Goal: Information Seeking & Learning: Learn about a topic

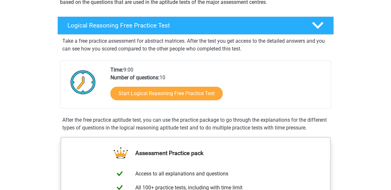
scroll to position [97, 0]
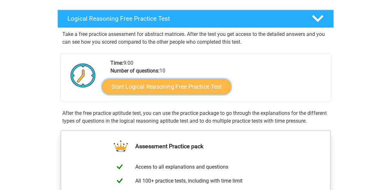
click at [160, 86] on link "Start Logical Reasoning Free Practice Test" at bounding box center [166, 85] width 129 height 15
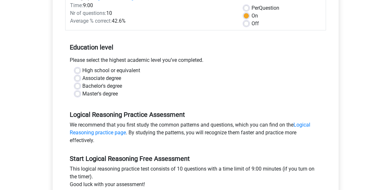
scroll to position [97, 0]
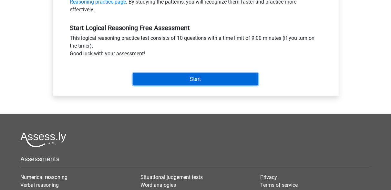
click at [195, 75] on input "Start" at bounding box center [196, 79] width 126 height 12
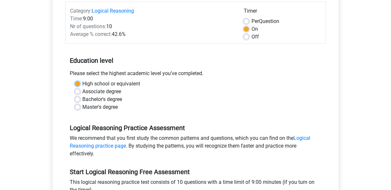
scroll to position [33, 0]
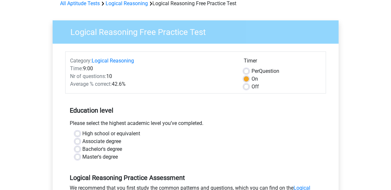
click at [81, 133] on div "High school or equivalent" at bounding box center [196, 133] width 242 height 8
click at [83, 149] on label "Bachelor's degree" at bounding box center [103, 149] width 40 height 8
click at [78, 149] on input "Bachelor's degree" at bounding box center [77, 148] width 5 height 6
radio input "true"
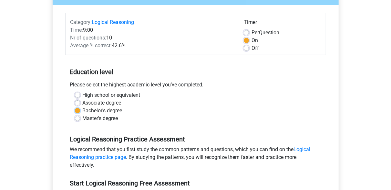
scroll to position [194, 0]
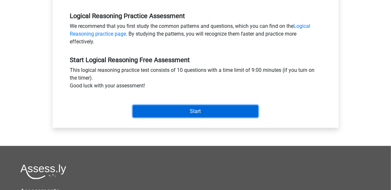
click at [185, 110] on input "Start" at bounding box center [196, 111] width 126 height 12
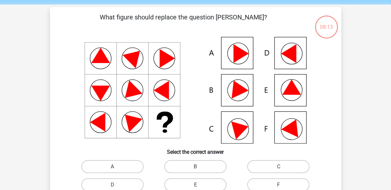
scroll to position [32, 0]
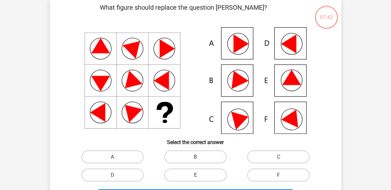
click at [186, 173] on label "E" at bounding box center [195, 174] width 62 height 13
click at [195, 175] on input "E" at bounding box center [197, 177] width 4 height 4
radio input "true"
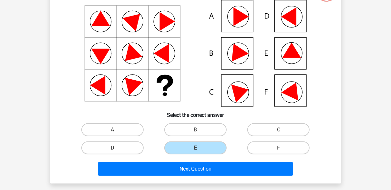
scroll to position [97, 0]
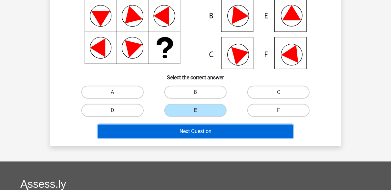
click at [214, 131] on button "Next Question" at bounding box center [195, 131] width 195 height 14
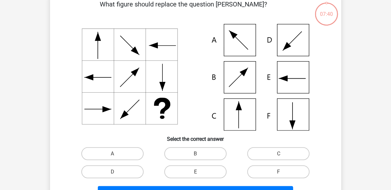
scroll to position [30, 0]
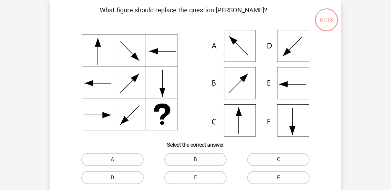
drag, startPoint x: 272, startPoint y: 159, endPoint x: 268, endPoint y: 158, distance: 3.9
click at [272, 159] on label "C" at bounding box center [278, 159] width 62 height 13
click at [279, 159] on input "C" at bounding box center [281, 161] width 4 height 4
radio input "true"
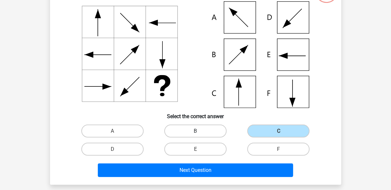
scroll to position [127, 0]
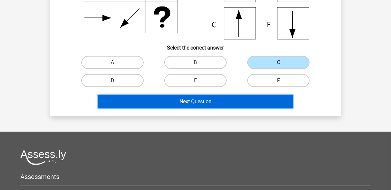
click at [199, 100] on button "Next Question" at bounding box center [195, 102] width 195 height 14
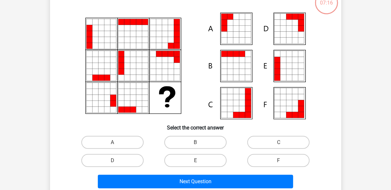
scroll to position [30, 0]
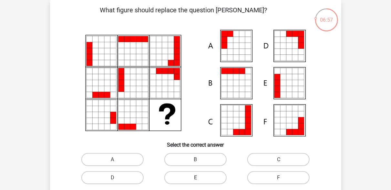
click at [200, 175] on label "E" at bounding box center [195, 177] width 62 height 13
click at [200, 177] on input "E" at bounding box center [197, 179] width 4 height 4
radio input "true"
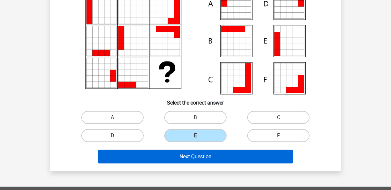
scroll to position [62, 0]
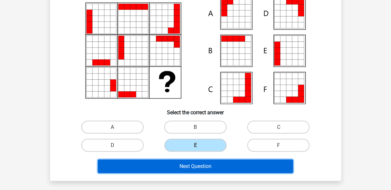
click at [198, 164] on button "Next Question" at bounding box center [195, 166] width 195 height 14
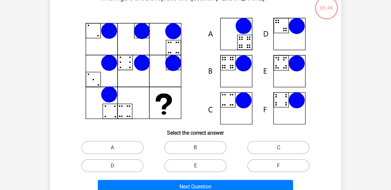
scroll to position [30, 0]
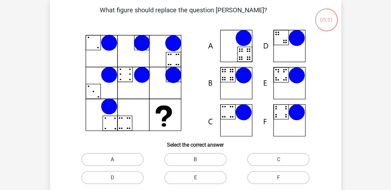
click at [123, 160] on label "A" at bounding box center [112, 159] width 62 height 13
click at [117, 160] on input "A" at bounding box center [114, 161] width 4 height 4
radio input "true"
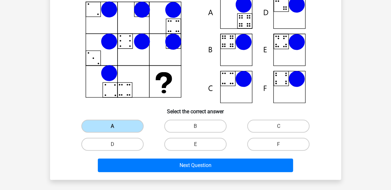
scroll to position [94, 0]
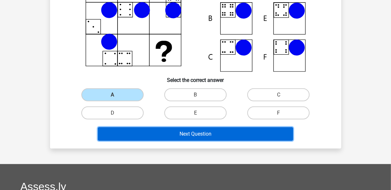
click at [171, 132] on button "Next Question" at bounding box center [195, 134] width 195 height 14
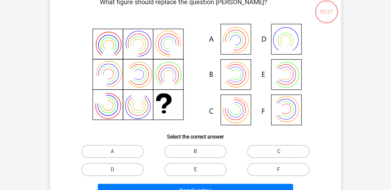
scroll to position [30, 0]
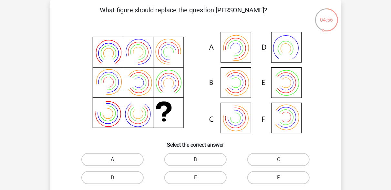
click at [126, 161] on label "A" at bounding box center [112, 159] width 62 height 13
click at [117, 161] on input "A" at bounding box center [114, 161] width 4 height 4
radio input "true"
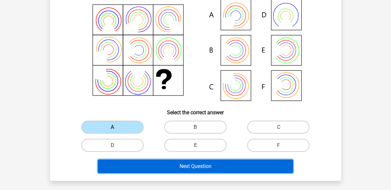
click at [179, 163] on button "Next Question" at bounding box center [195, 166] width 195 height 14
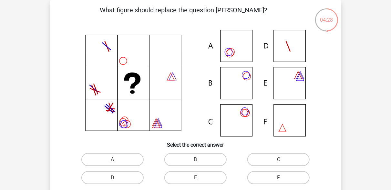
click at [264, 161] on label "C" at bounding box center [278, 159] width 62 height 13
click at [279, 161] on input "C" at bounding box center [281, 161] width 4 height 4
radio input "true"
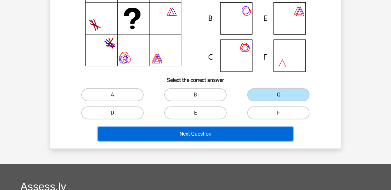
click at [201, 136] on button "Next Question" at bounding box center [195, 134] width 195 height 14
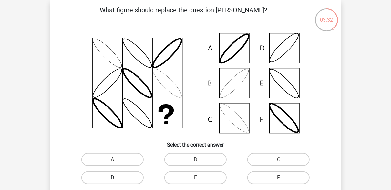
click at [119, 178] on label "D" at bounding box center [112, 177] width 62 height 13
click at [117, 178] on input "D" at bounding box center [114, 179] width 4 height 4
radio input "true"
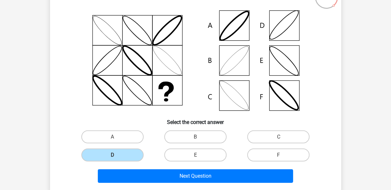
scroll to position [62, 0]
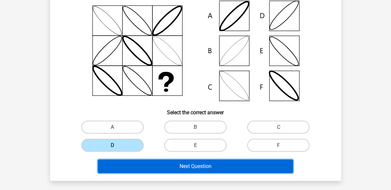
click at [165, 167] on button "Next Question" at bounding box center [195, 166] width 195 height 14
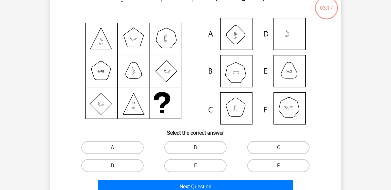
scroll to position [30, 0]
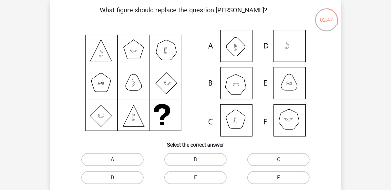
click at [172, 175] on label "E" at bounding box center [195, 177] width 62 height 13
click at [195, 177] on input "E" at bounding box center [197, 179] width 4 height 4
radio input "true"
click at [176, 153] on label "B" at bounding box center [195, 159] width 62 height 13
click at [195, 159] on input "B" at bounding box center [197, 161] width 4 height 4
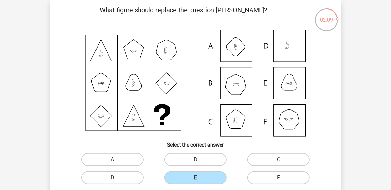
radio input "true"
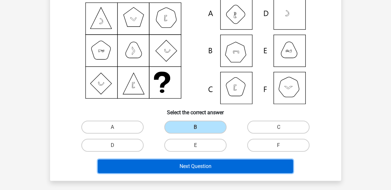
click at [182, 166] on button "Next Question" at bounding box center [195, 166] width 195 height 14
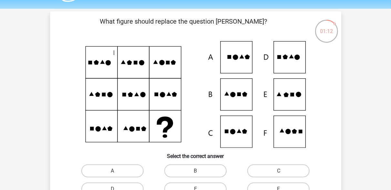
scroll to position [32, 0]
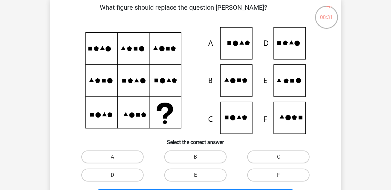
click at [199, 178] on input "E" at bounding box center [197, 177] width 4 height 4
radio input "true"
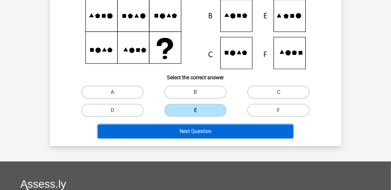
click at [201, 135] on button "Next Question" at bounding box center [195, 131] width 195 height 14
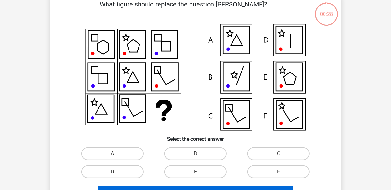
scroll to position [30, 0]
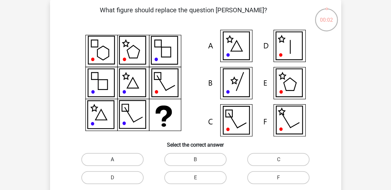
click at [115, 156] on label "A" at bounding box center [112, 159] width 62 height 13
click at [115, 159] on input "A" at bounding box center [114, 161] width 4 height 4
radio input "true"
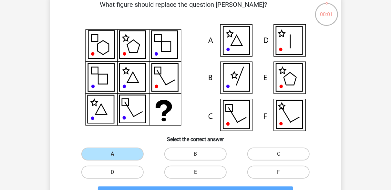
scroll to position [127, 0]
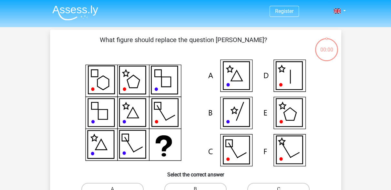
scroll to position [127, 0]
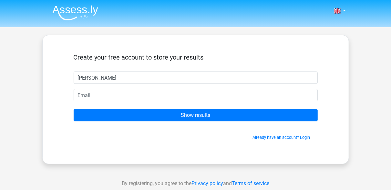
type input "[PERSON_NAME]"
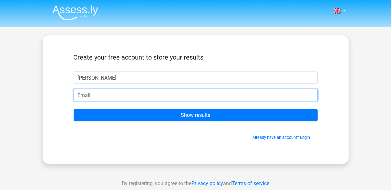
click at [152, 91] on input "email" at bounding box center [196, 95] width 244 height 12
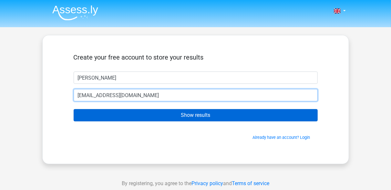
type input "dlapisarza@gmail.com"
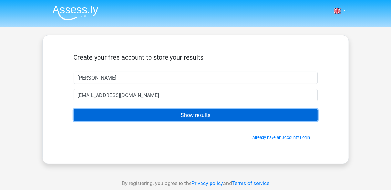
click at [176, 110] on input "Show results" at bounding box center [196, 115] width 244 height 12
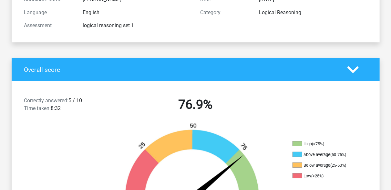
scroll to position [97, 0]
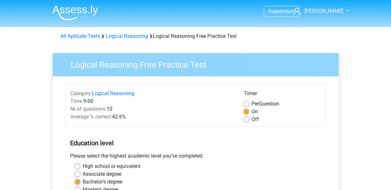
scroll to position [194, 0]
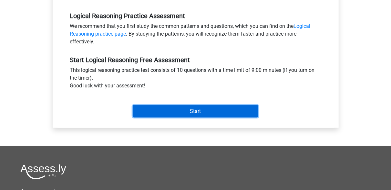
click at [147, 109] on input "Start" at bounding box center [196, 111] width 126 height 12
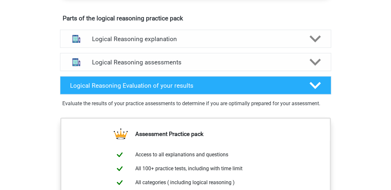
scroll to position [355, 0]
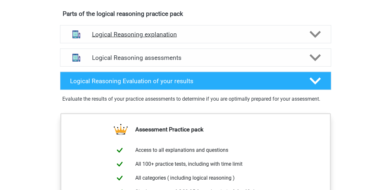
click at [157, 38] on h4 "Logical Reasoning explanation" at bounding box center [195, 34] width 207 height 7
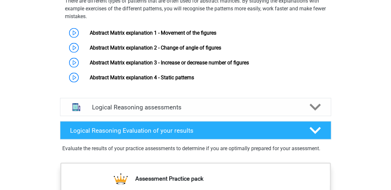
scroll to position [420, 0]
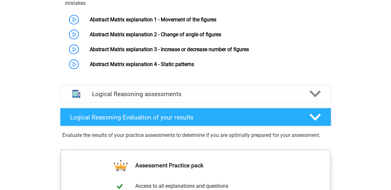
click at [157, 105] on div "Logical Reasoning assessments We recommend doing at least 3 exercise sets with …" at bounding box center [195, 93] width 296 height 23
click at [155, 97] on h4 "Logical Reasoning assessments" at bounding box center [195, 93] width 207 height 7
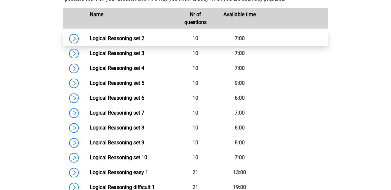
scroll to position [549, 0]
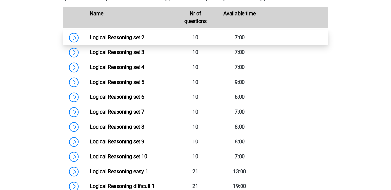
click at [105, 41] on link "Logical Reasoning set 2" at bounding box center [117, 38] width 55 height 6
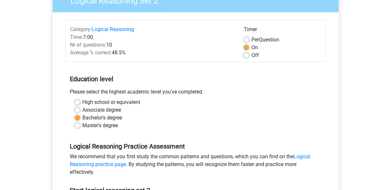
scroll to position [65, 0]
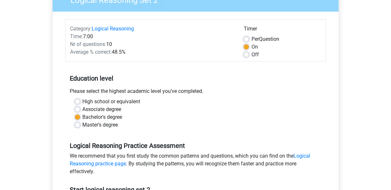
click at [80, 126] on div "Master's degree" at bounding box center [196, 125] width 242 height 8
click at [83, 124] on label "Master's degree" at bounding box center [101, 125] width 36 height 8
click at [78, 124] on input "Master's degree" at bounding box center [77, 124] width 5 height 6
radio input "true"
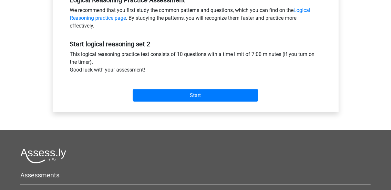
scroll to position [226, 0]
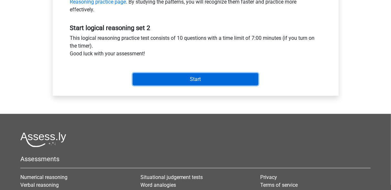
click at [175, 81] on input "Start" at bounding box center [196, 79] width 126 height 12
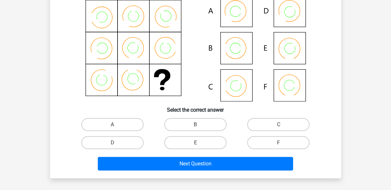
scroll to position [32, 0]
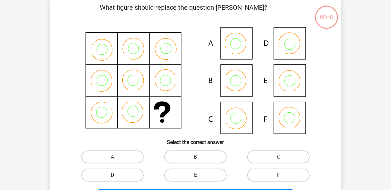
click at [125, 177] on label "D" at bounding box center [112, 174] width 62 height 13
click at [117, 177] on input "D" at bounding box center [114, 177] width 4 height 4
radio input "true"
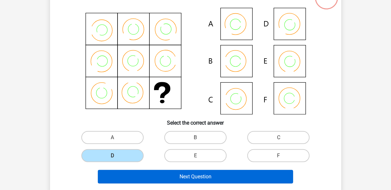
scroll to position [65, 0]
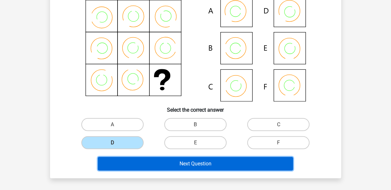
click at [168, 162] on button "Next Question" at bounding box center [195, 164] width 195 height 14
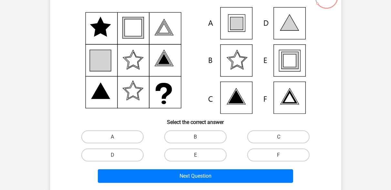
scroll to position [62, 0]
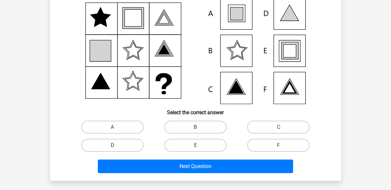
click at [105, 146] on label "D" at bounding box center [112, 145] width 62 height 13
click at [112, 146] on input "D" at bounding box center [114, 147] width 4 height 4
radio input "true"
click at [104, 122] on label "A" at bounding box center [112, 126] width 62 height 13
click at [112, 127] on input "A" at bounding box center [114, 129] width 4 height 4
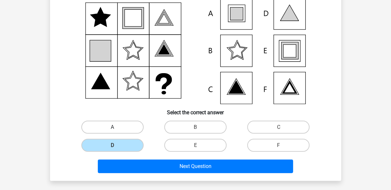
radio input "true"
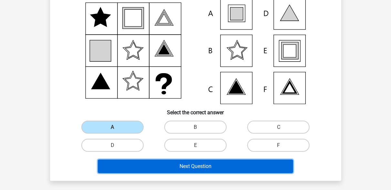
click at [199, 164] on button "Next Question" at bounding box center [195, 166] width 195 height 14
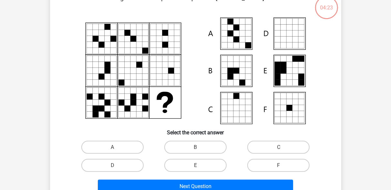
scroll to position [30, 0]
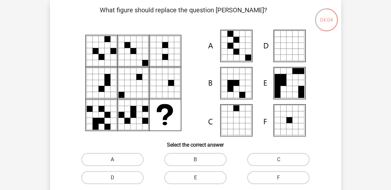
click at [118, 155] on label "A" at bounding box center [112, 159] width 62 height 13
click at [117, 159] on input "A" at bounding box center [114, 161] width 4 height 4
radio input "true"
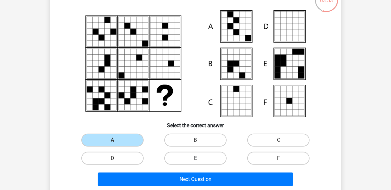
scroll to position [62, 0]
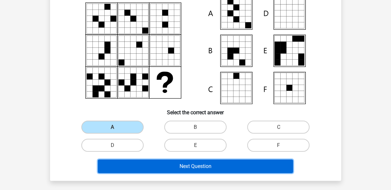
click at [207, 168] on button "Next Question" at bounding box center [195, 166] width 195 height 14
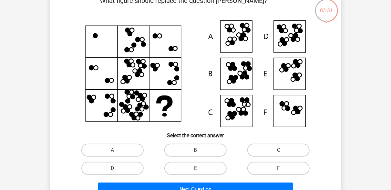
scroll to position [30, 0]
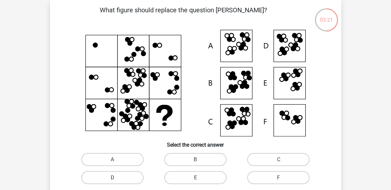
click at [129, 177] on label "D" at bounding box center [112, 177] width 62 height 13
click at [117, 177] on input "D" at bounding box center [114, 179] width 4 height 4
radio input "true"
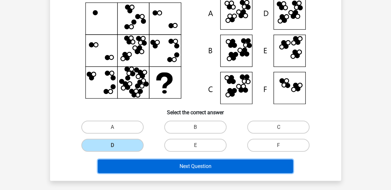
click at [173, 166] on button "Next Question" at bounding box center [195, 166] width 195 height 14
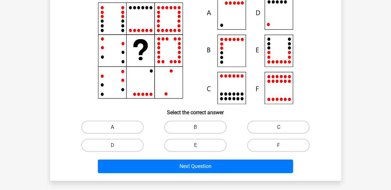
click at [97, 132] on label "A" at bounding box center [112, 126] width 62 height 13
click at [112, 131] on input "A" at bounding box center [114, 129] width 4 height 4
radio input "true"
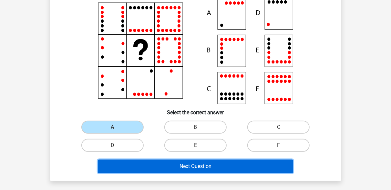
click at [135, 165] on button "Next Question" at bounding box center [195, 166] width 195 height 14
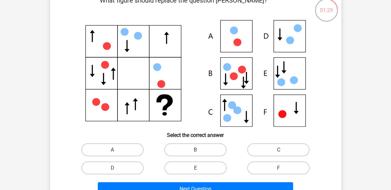
scroll to position [30, 0]
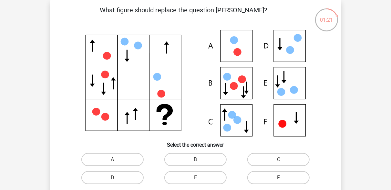
drag, startPoint x: 104, startPoint y: 178, endPoint x: 143, endPoint y: 170, distance: 40.1
click at [106, 178] on label "D" at bounding box center [112, 177] width 62 height 13
click at [112, 178] on input "D" at bounding box center [114, 179] width 4 height 4
radio input "true"
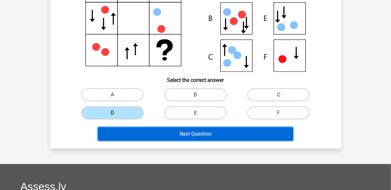
click at [194, 134] on button "Next Question" at bounding box center [195, 134] width 195 height 14
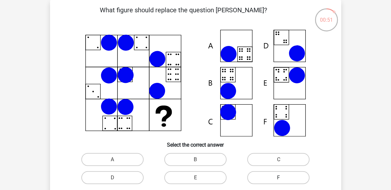
click at [257, 179] on label "F" at bounding box center [278, 177] width 62 height 13
click at [279, 179] on input "F" at bounding box center [281, 179] width 4 height 4
radio input "true"
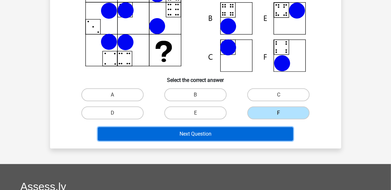
click at [220, 132] on button "Next Question" at bounding box center [195, 134] width 195 height 14
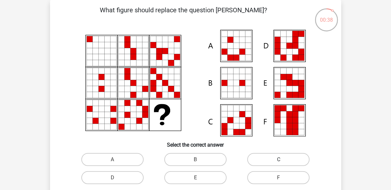
click at [276, 160] on label "C" at bounding box center [278, 159] width 62 height 13
click at [279, 160] on input "C" at bounding box center [281, 161] width 4 height 4
radio input "true"
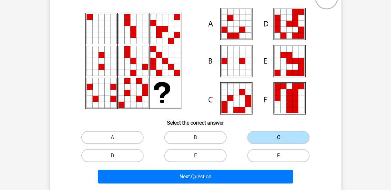
scroll to position [62, 0]
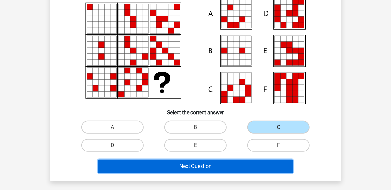
click at [219, 165] on button "Next Question" at bounding box center [195, 166] width 195 height 14
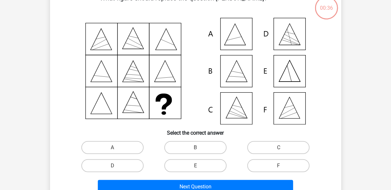
scroll to position [30, 0]
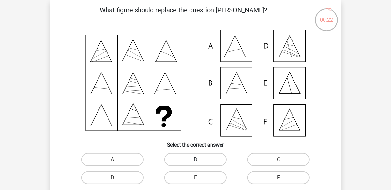
click at [212, 157] on label "B" at bounding box center [195, 159] width 62 height 13
click at [200, 159] on input "B" at bounding box center [197, 161] width 4 height 4
radio input "true"
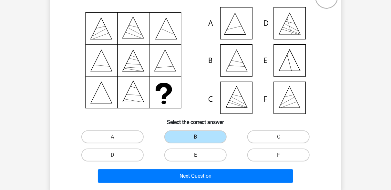
scroll to position [62, 0]
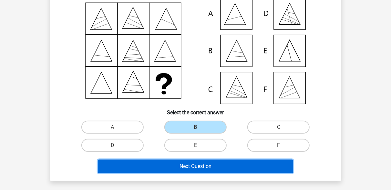
click at [197, 165] on button "Next Question" at bounding box center [195, 166] width 195 height 14
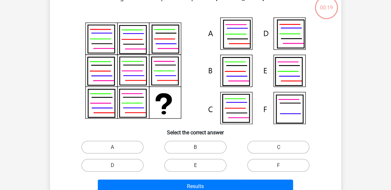
scroll to position [30, 0]
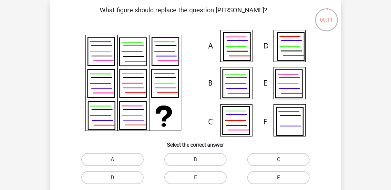
click at [204, 180] on label "E" at bounding box center [195, 177] width 62 height 13
click at [200, 180] on input "E" at bounding box center [197, 179] width 4 height 4
radio input "true"
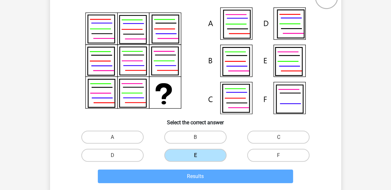
scroll to position [62, 0]
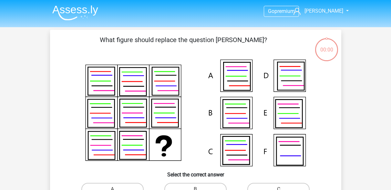
scroll to position [62, 0]
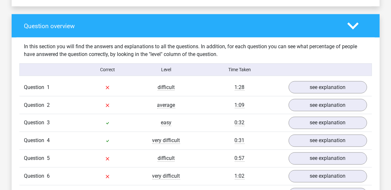
scroll to position [452, 0]
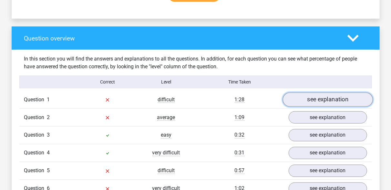
click at [316, 97] on link "see explanation" at bounding box center [328, 99] width 90 height 14
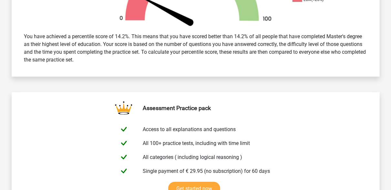
scroll to position [258, 0]
